Goal: Go to known website: Access a specific website the user already knows

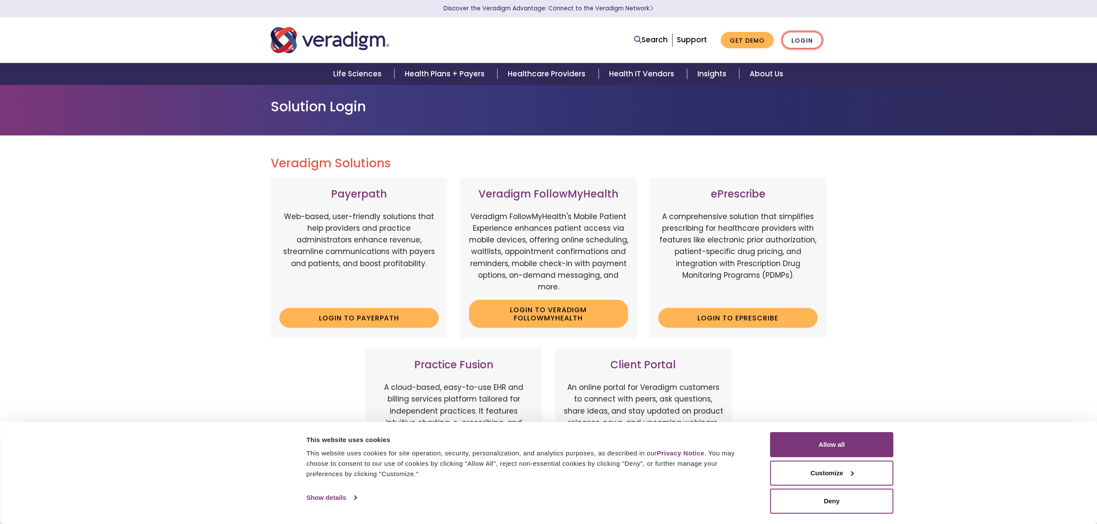
click at [795, 41] on link "Login" at bounding box center [802, 40] width 41 height 18
click at [838, 442] on button "Allow all" at bounding box center [831, 444] width 123 height 25
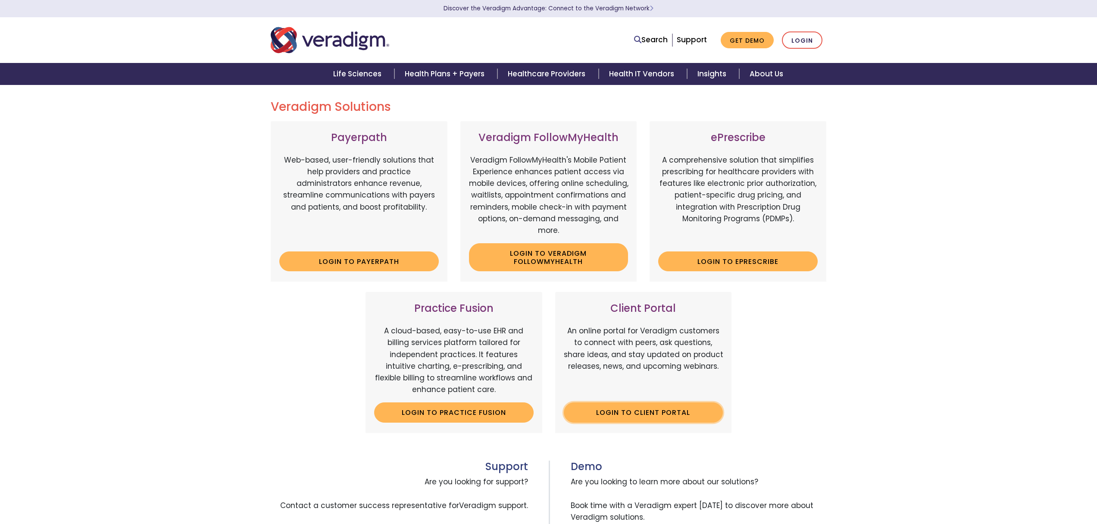
scroll to position [57, 0]
click at [646, 418] on link "Login to Client Portal" at bounding box center [643, 412] width 159 height 20
